Goal: Navigation & Orientation: Find specific page/section

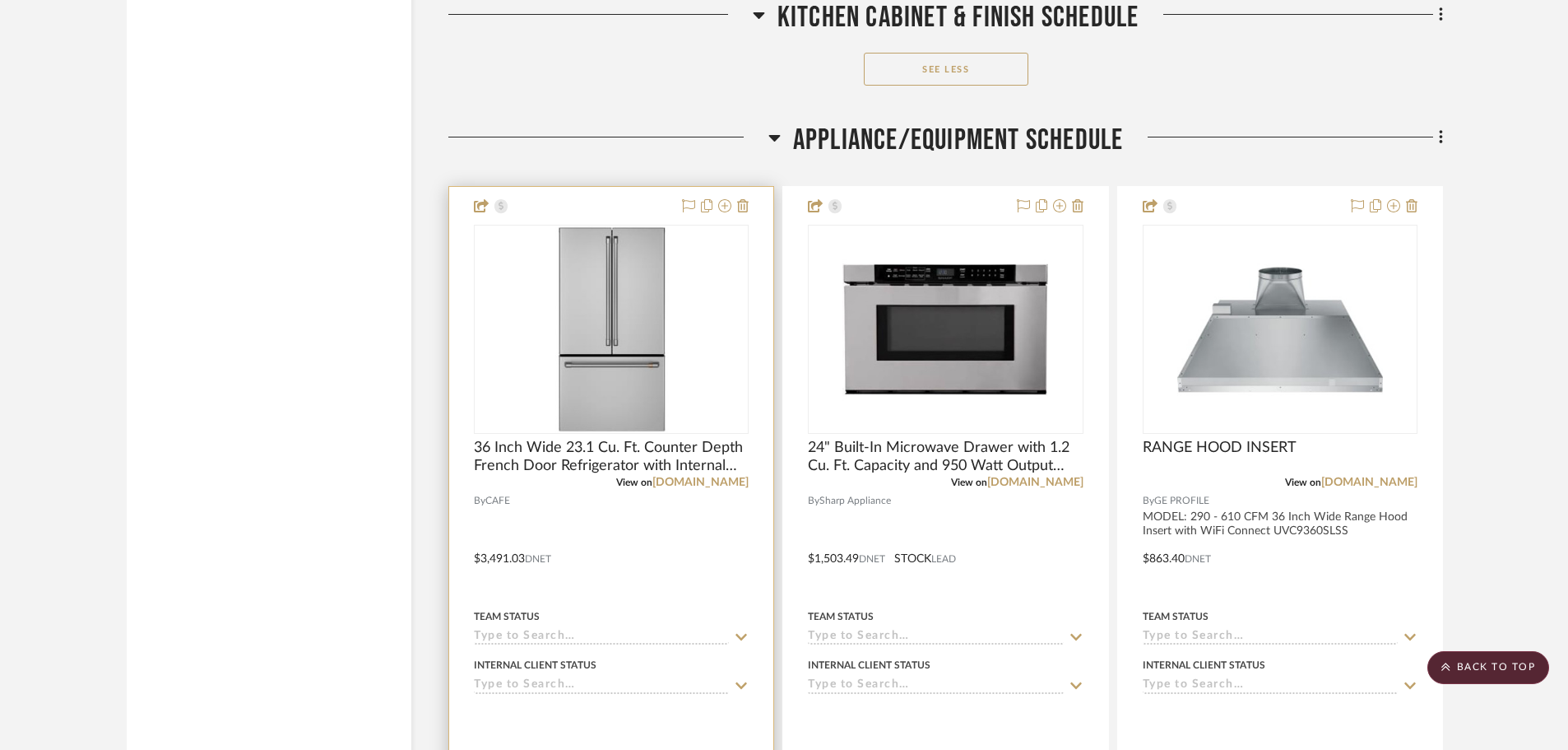
scroll to position [18433, 0]
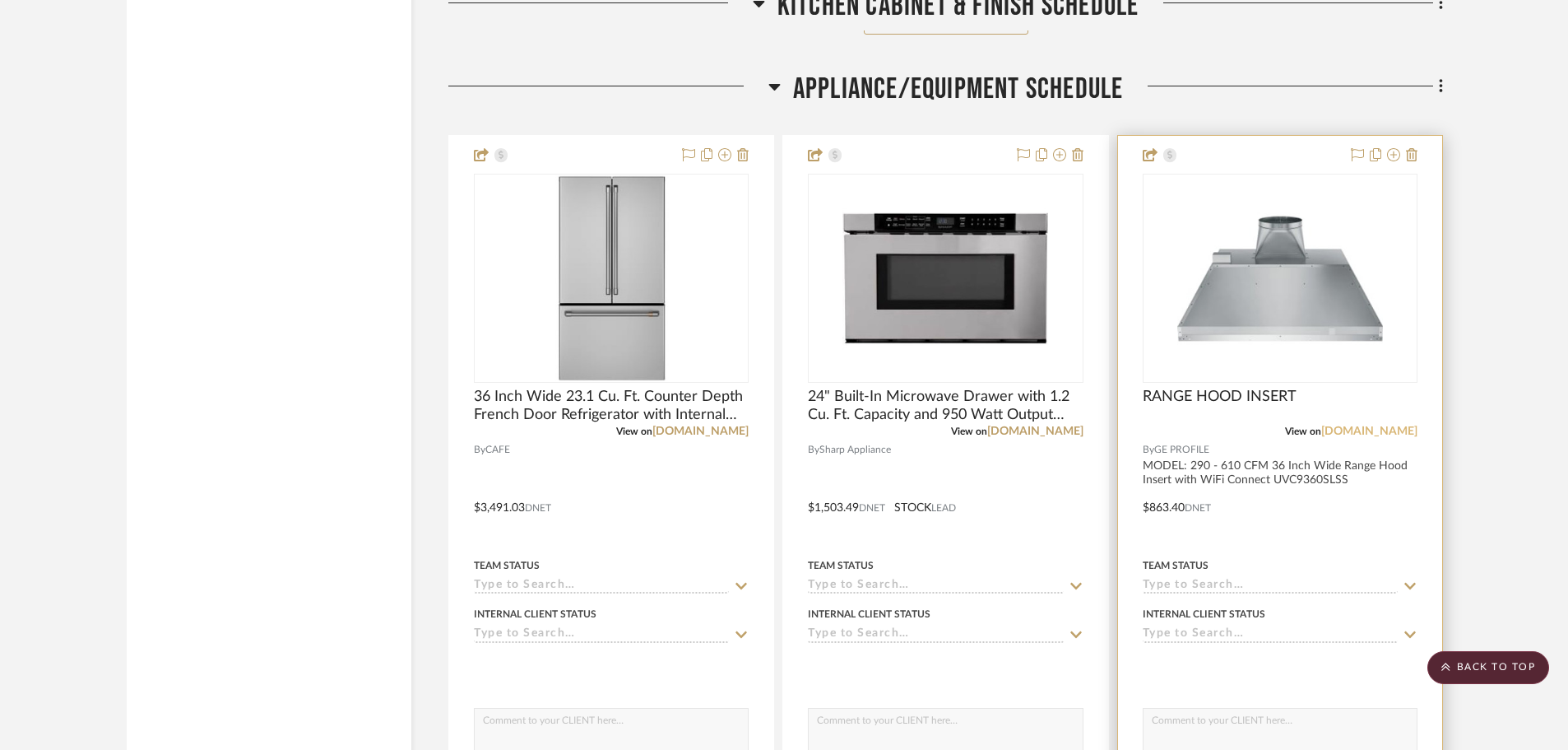
click at [1396, 429] on link "[DOMAIN_NAME]" at bounding box center [1369, 430] width 96 height 11
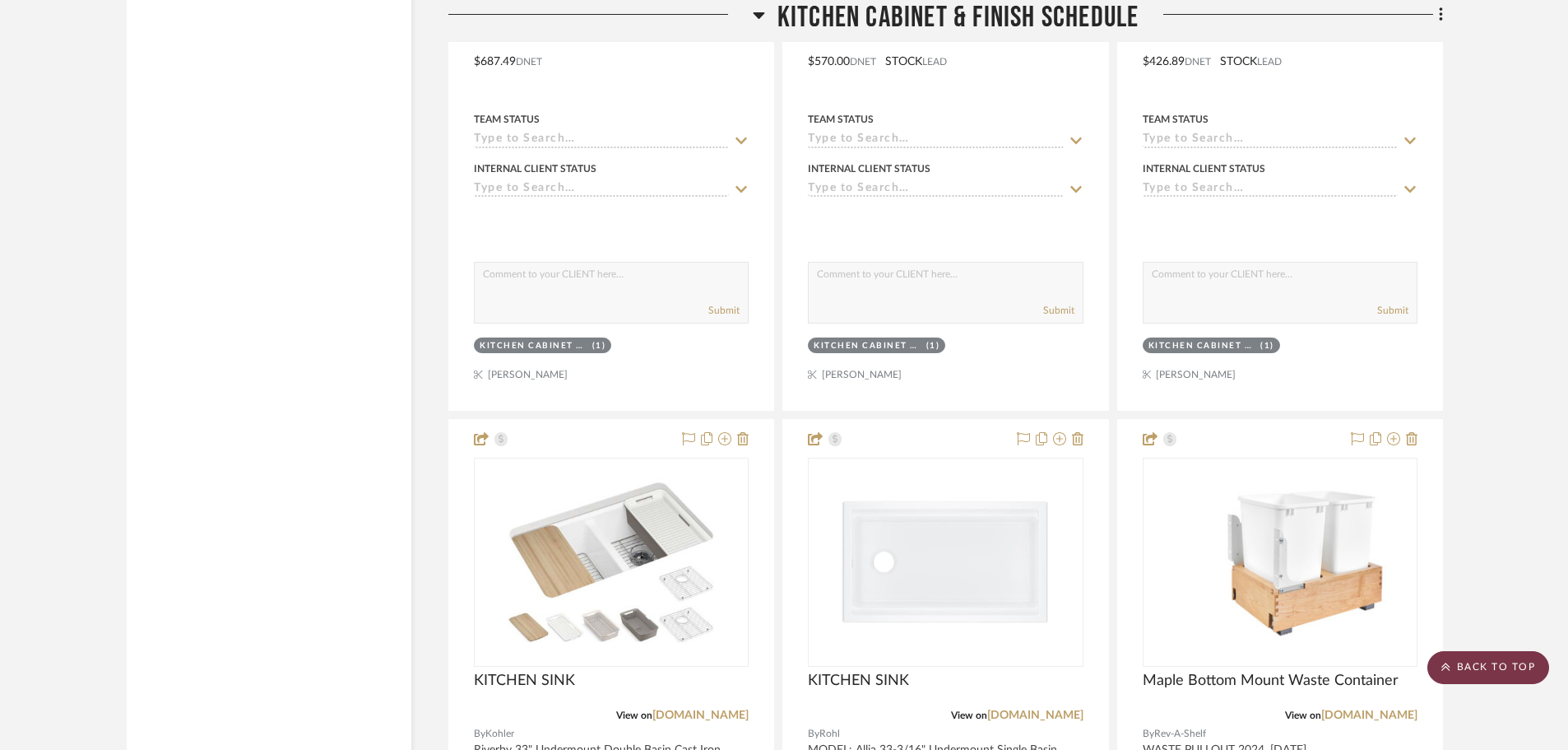
click at [1469, 668] on scroll-to-top-button "BACK TO TOP" at bounding box center [1488, 668] width 122 height 33
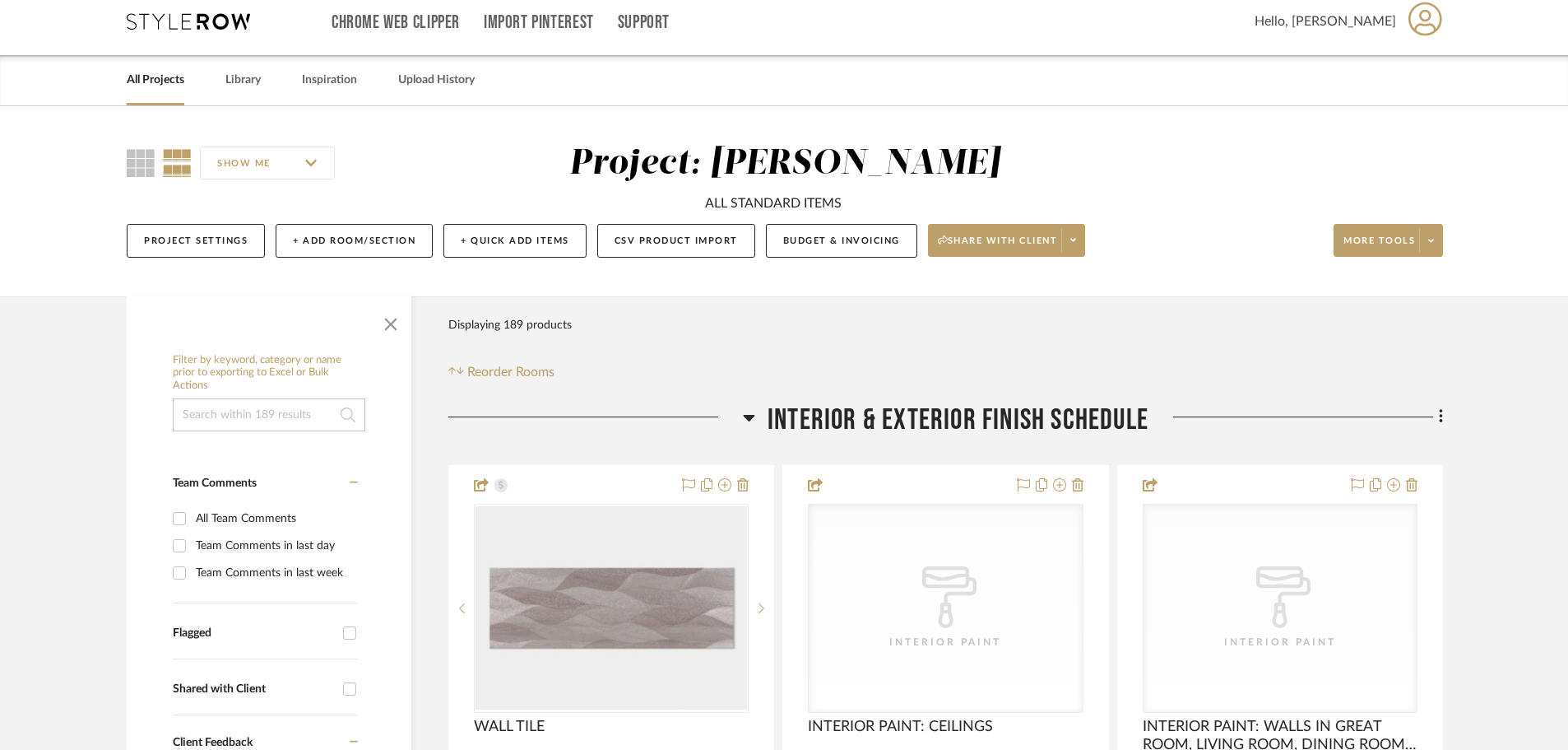
scroll to position [0, 0]
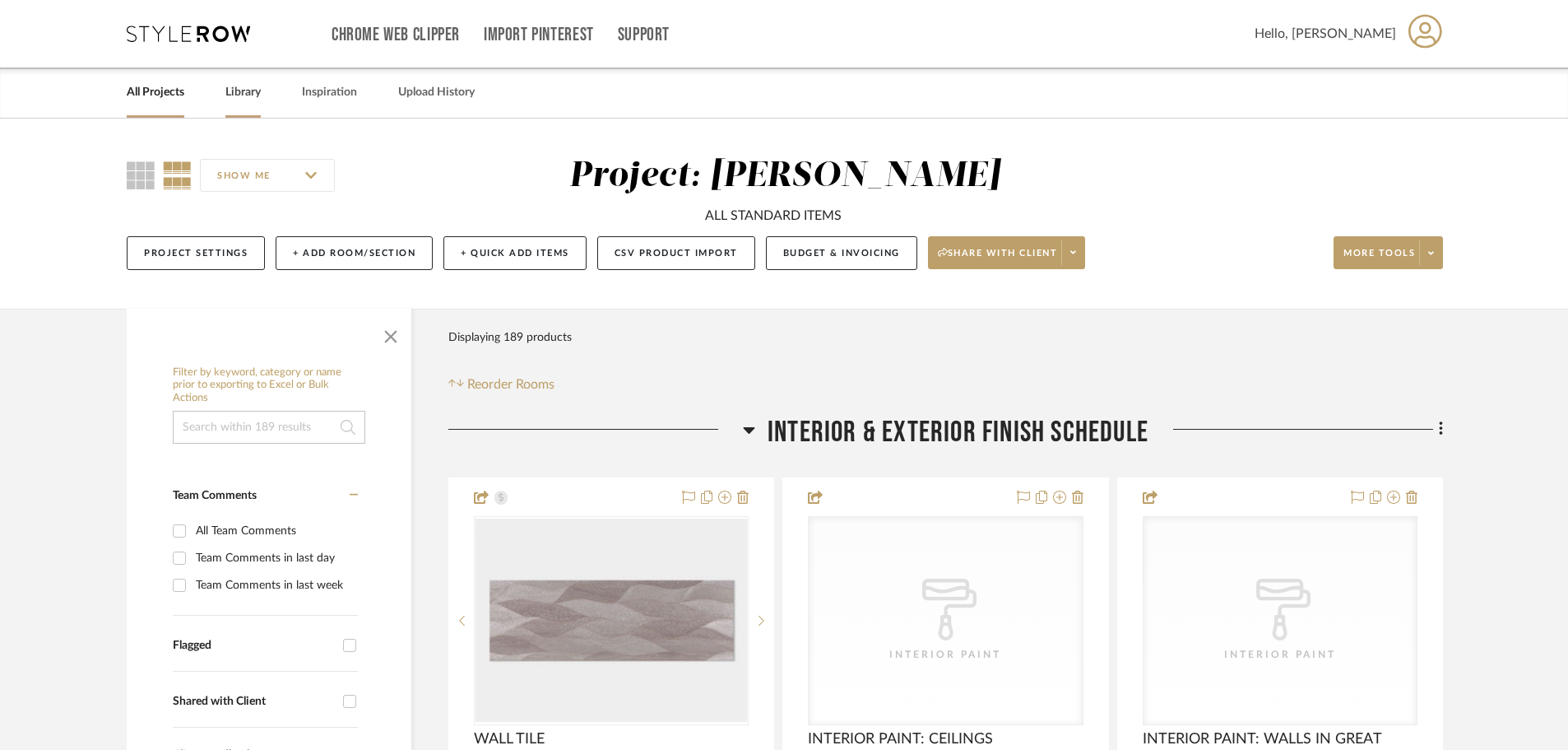
click at [258, 85] on link "Library" at bounding box center [242, 93] width 35 height 22
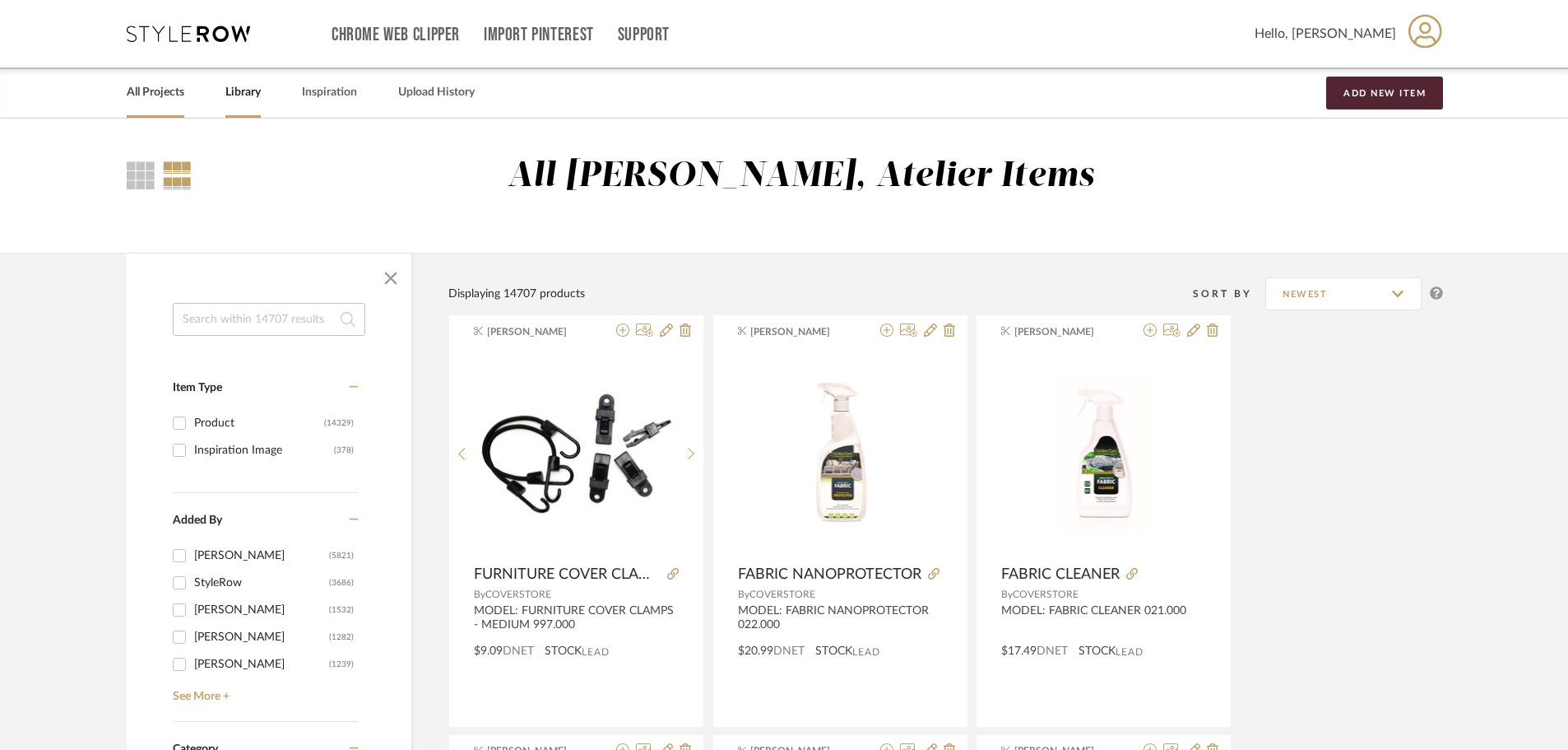
click at [158, 101] on link "All Projects" at bounding box center [155, 93] width 58 height 22
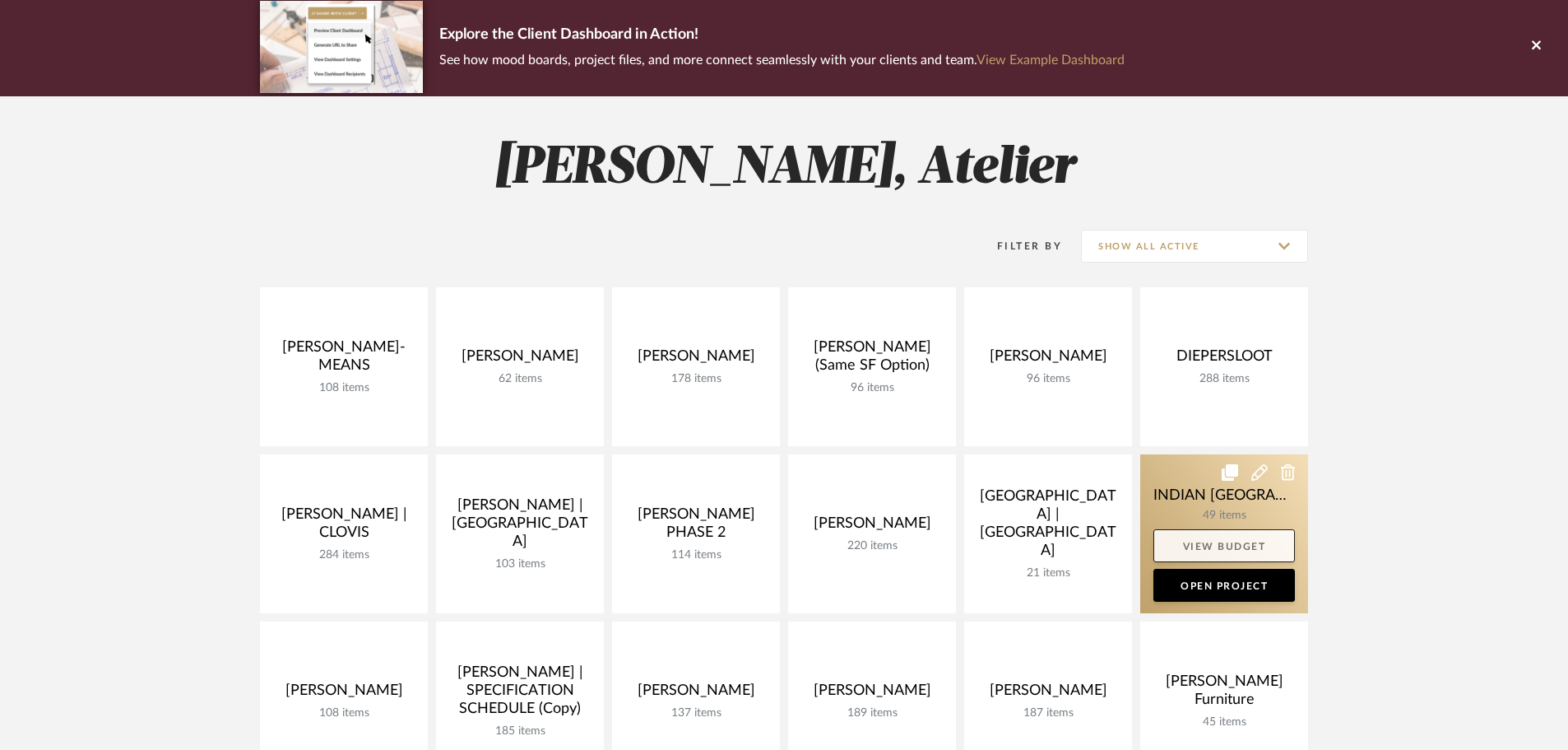
scroll to position [165, 0]
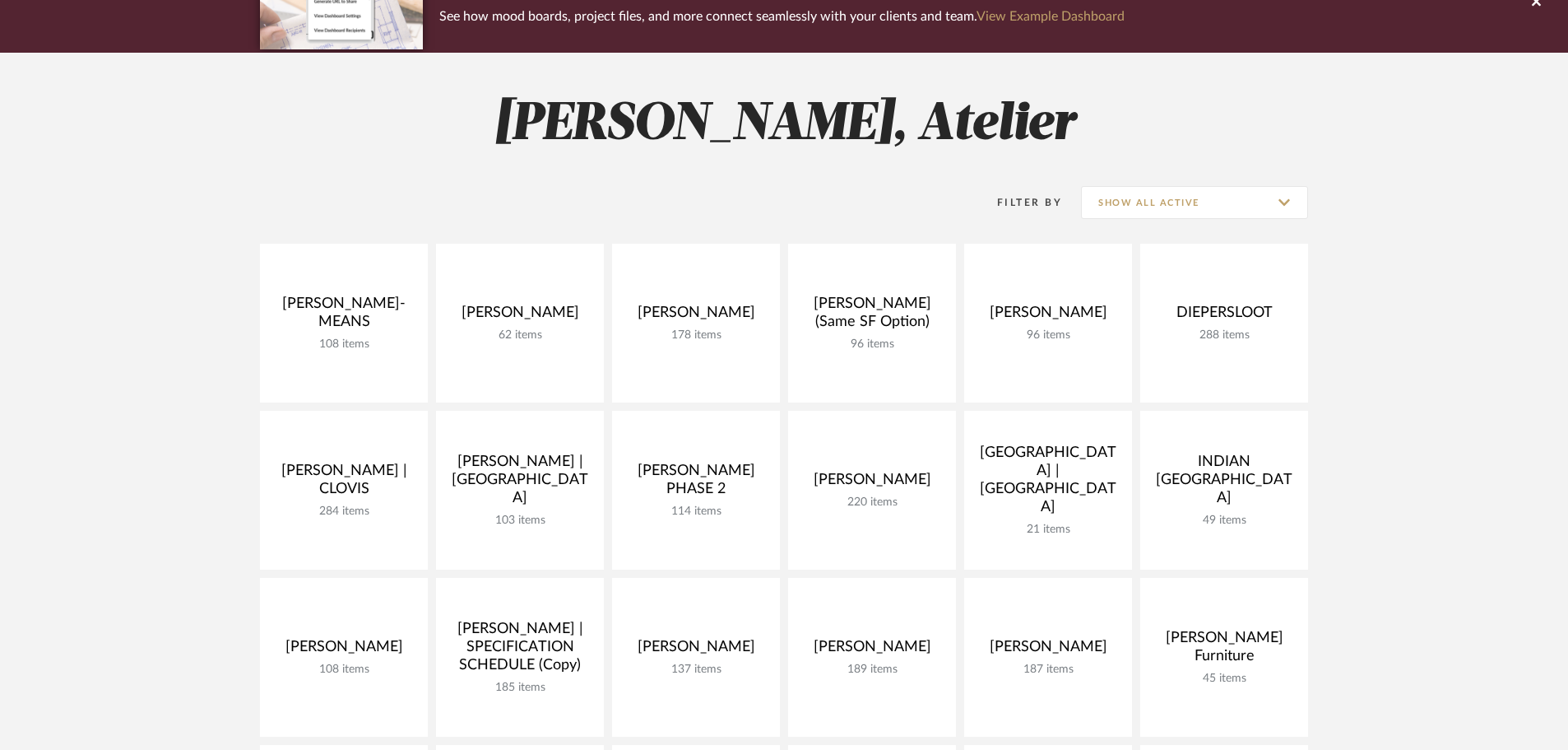
click at [1522, 284] on project-collections "Explore the Client Dashboard in Action! See how mood boards, project files, and…" at bounding box center [784, 740] width 1568 height 1572
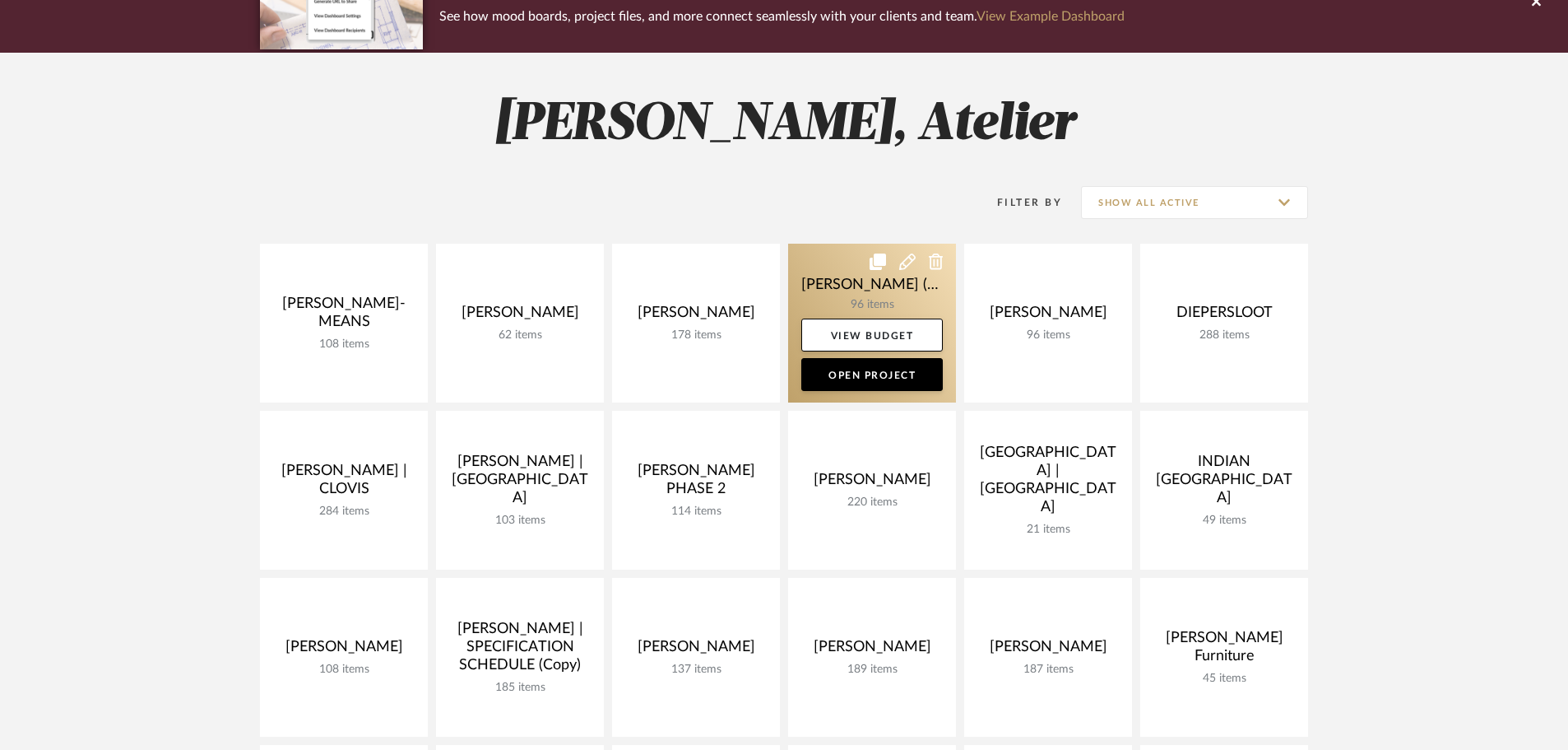
click at [908, 297] on link at bounding box center [872, 323] width 167 height 159
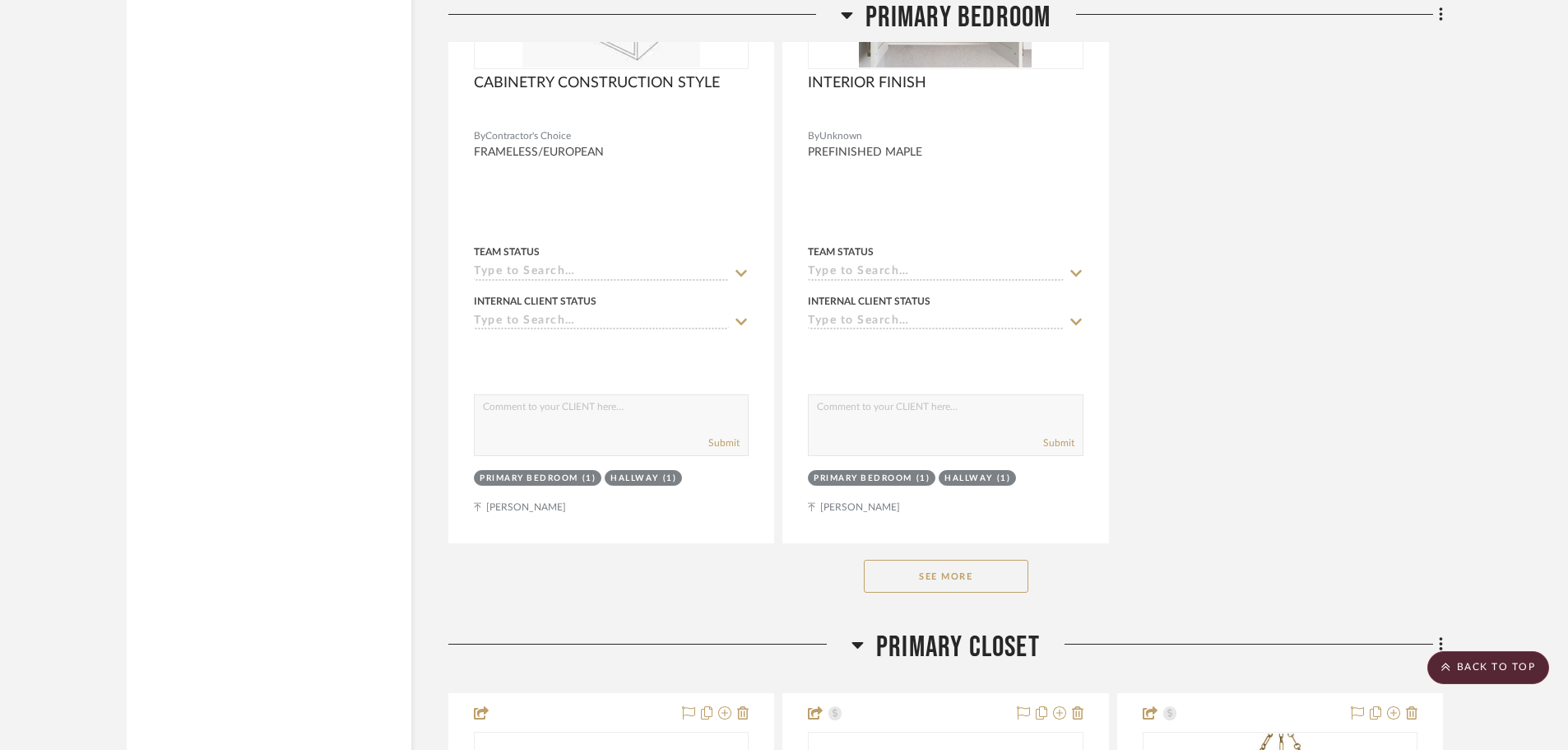
scroll to position [11603, 0]
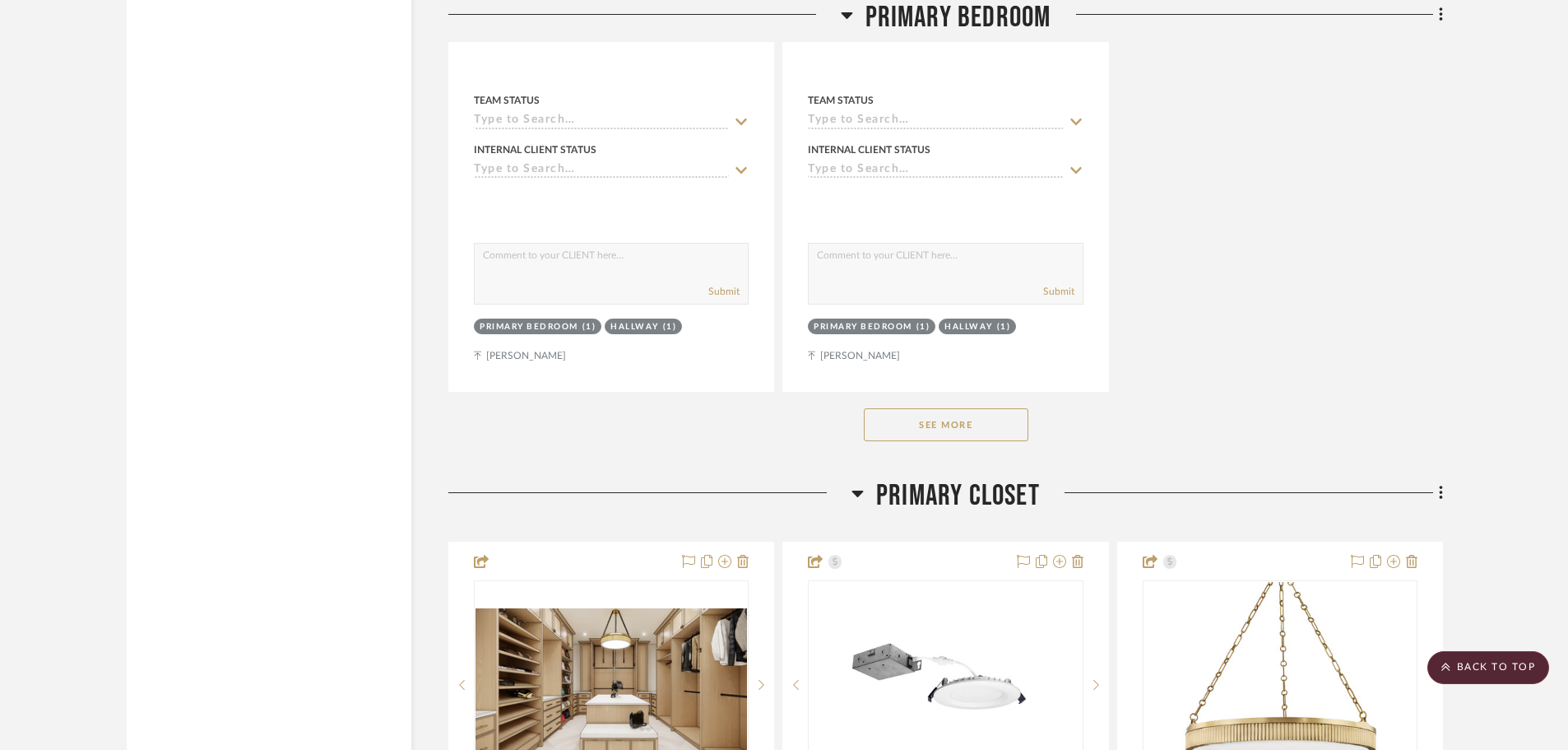
click at [989, 408] on button "See More" at bounding box center [946, 424] width 165 height 33
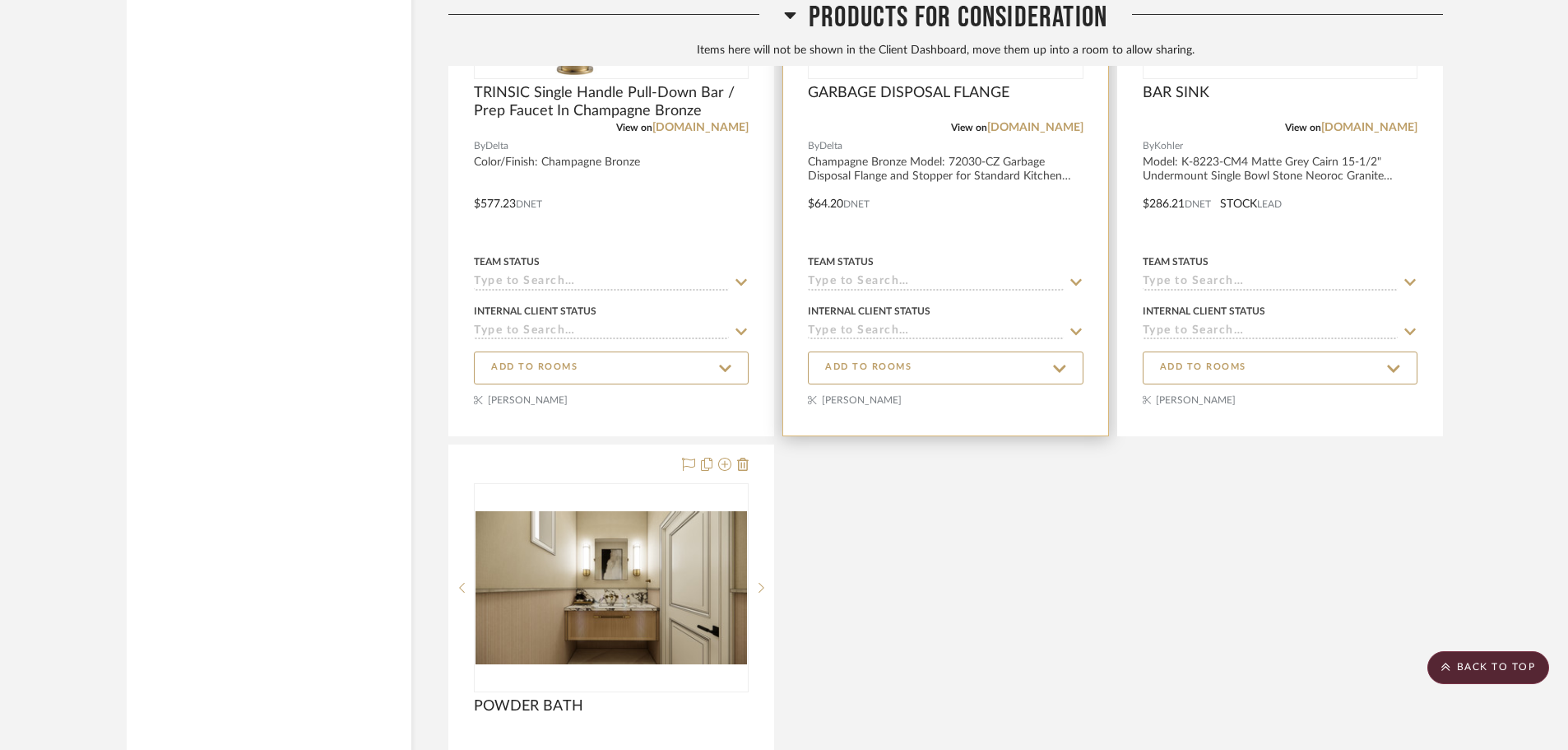
scroll to position [18762, 0]
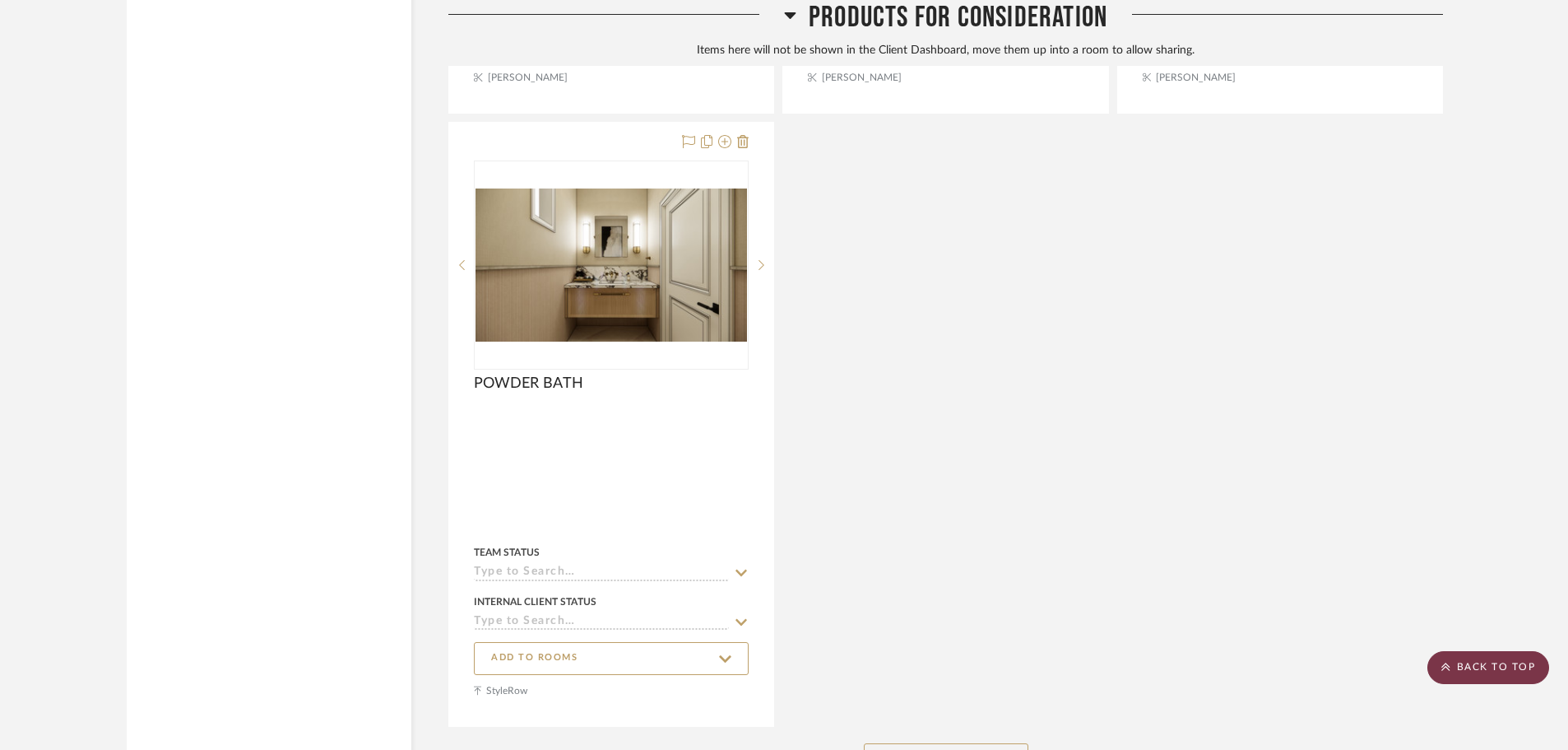
click at [1526, 665] on scroll-to-top-button "BACK TO TOP" at bounding box center [1488, 668] width 122 height 33
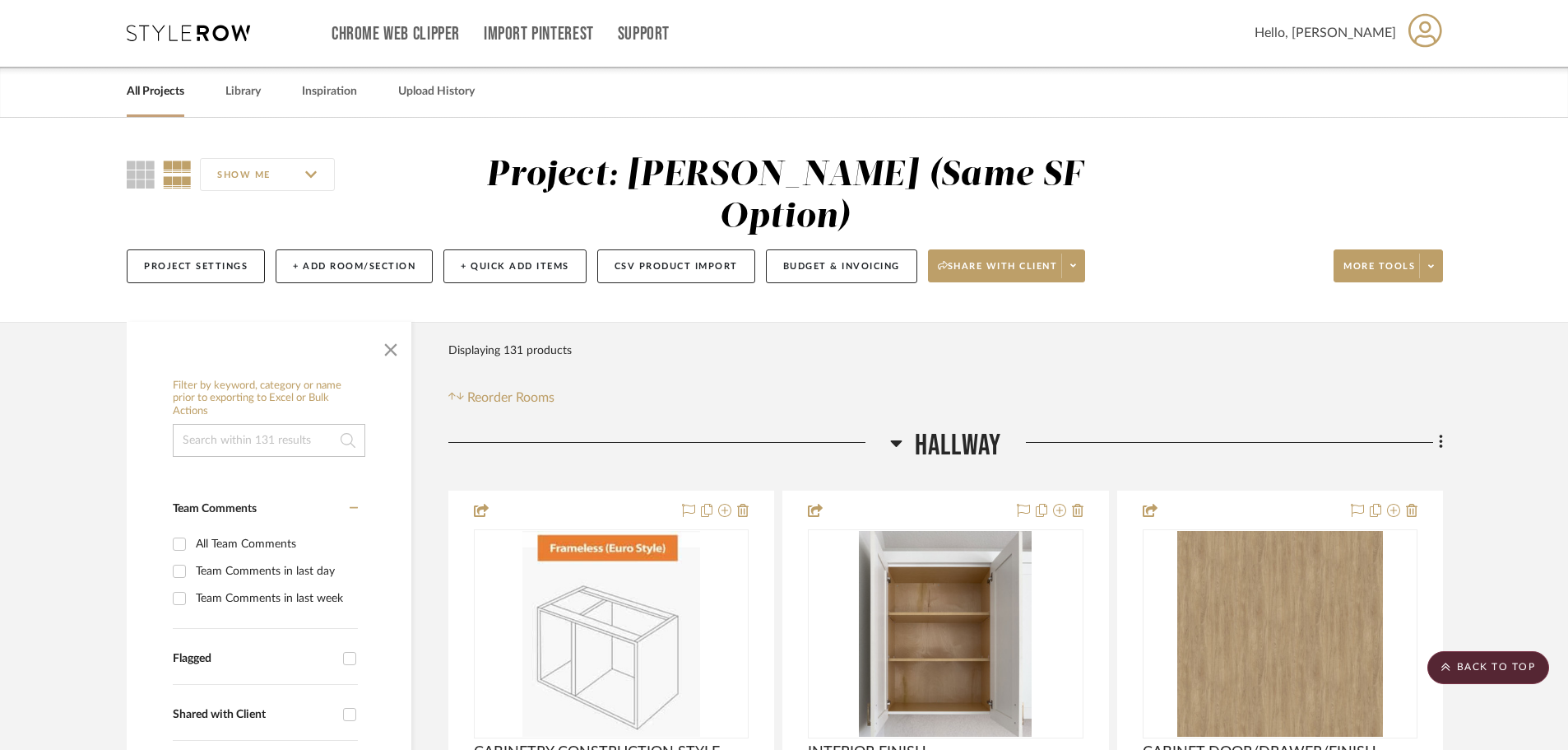
scroll to position [0, 0]
drag, startPoint x: 1565, startPoint y: 13, endPoint x: 1578, endPoint y: 15, distance: 13.2
click at [1567, 42] on html "Chrome Web Clipper Import Pinterest Support All Projects Library Inspiration Up…" at bounding box center [784, 375] width 1568 height 750
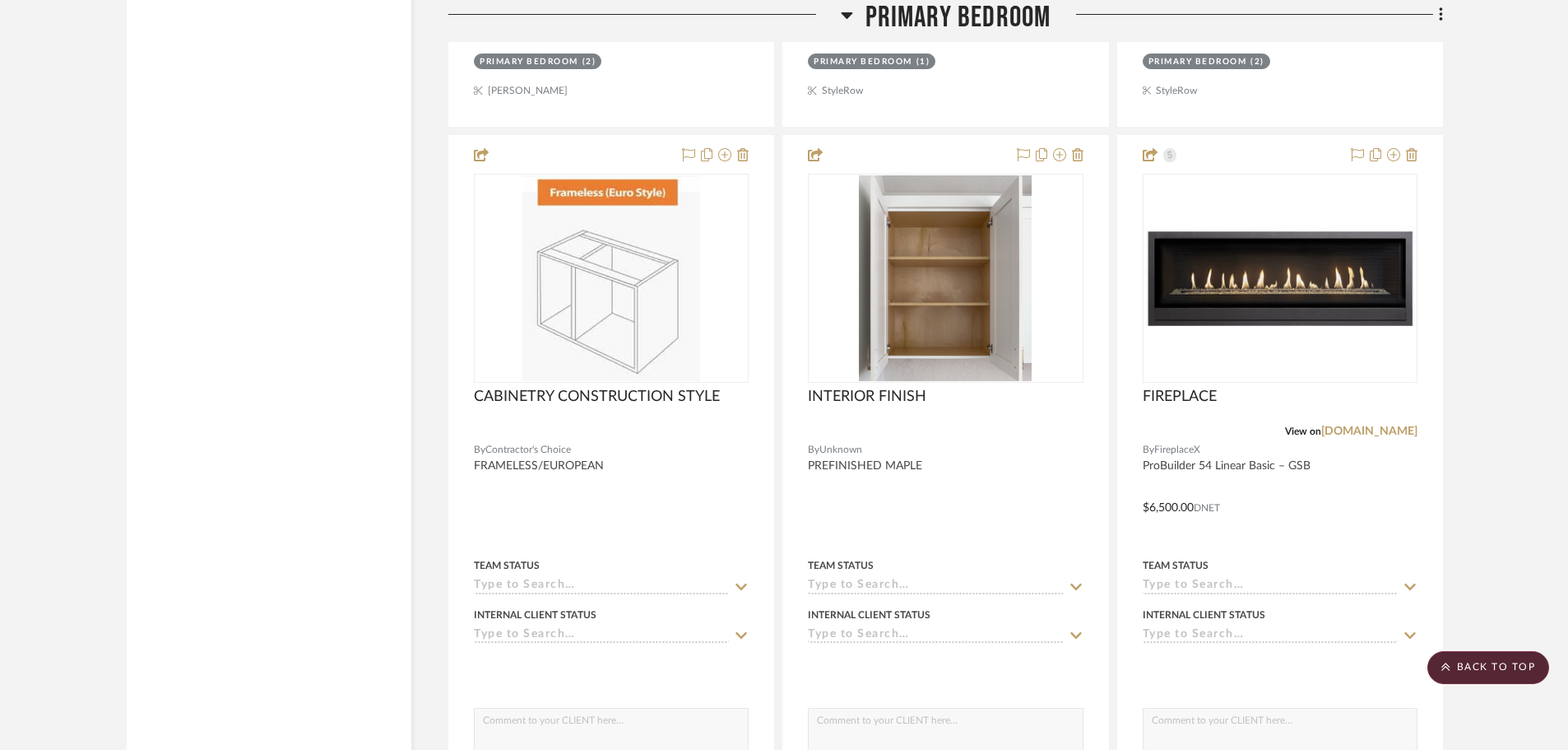
scroll to position [11052, 0]
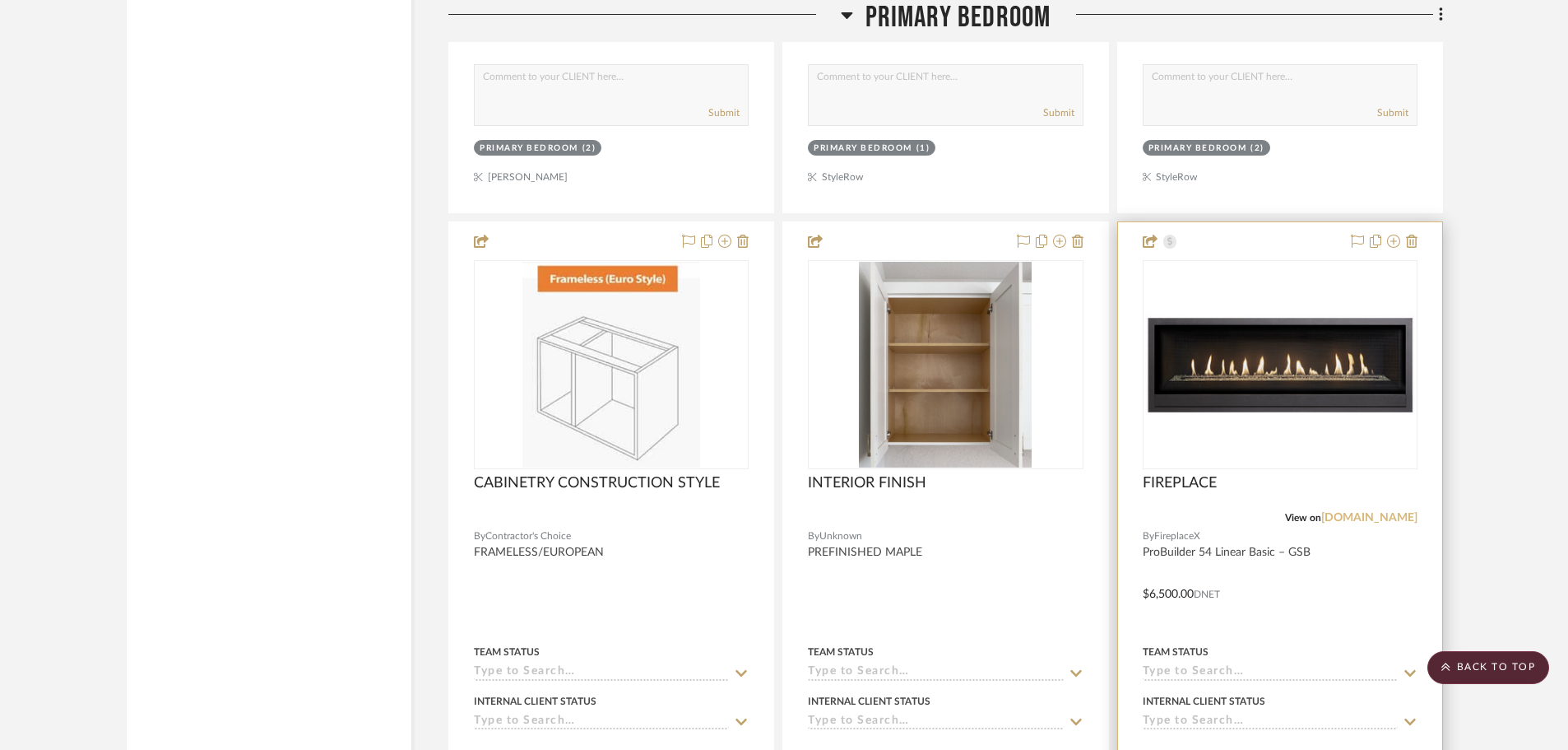
click at [1371, 512] on link "[DOMAIN_NAME]" at bounding box center [1369, 517] width 96 height 11
